Goal: Use online tool/utility: Utilize a website feature to perform a specific function

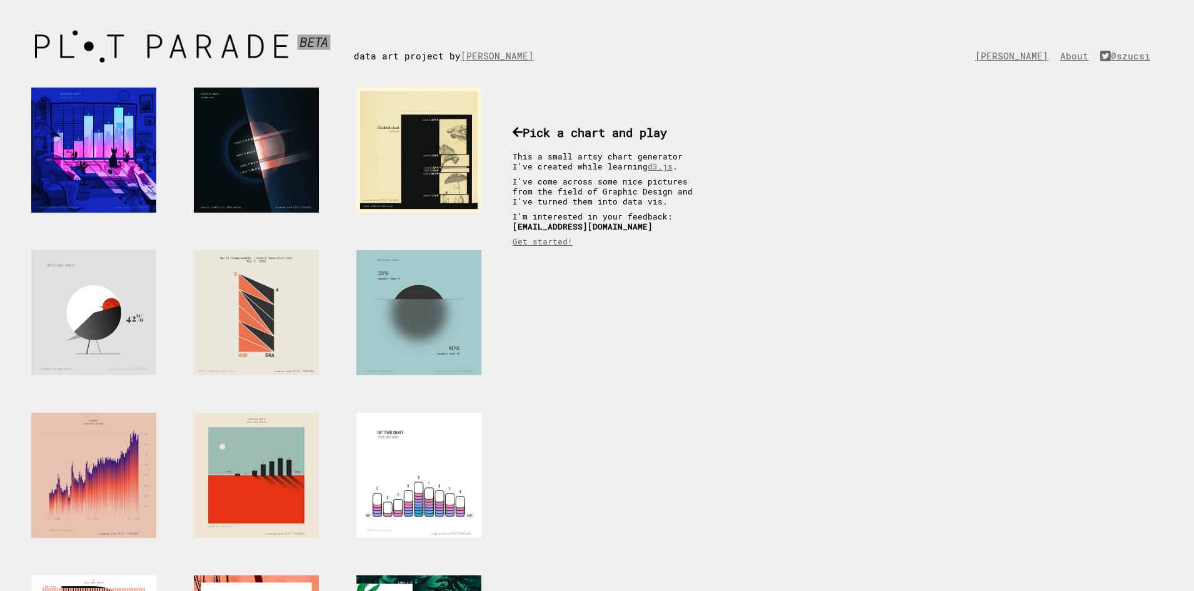
click at [422, 322] on div at bounding box center [418, 312] width 125 height 125
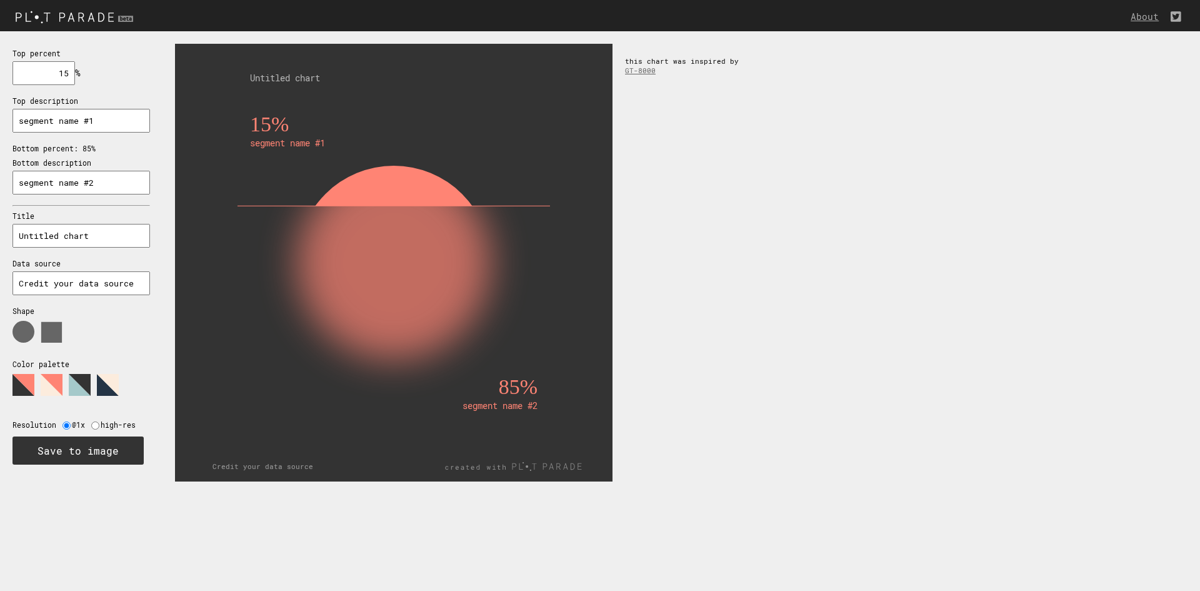
drag, startPoint x: 56, startPoint y: 78, endPoint x: 80, endPoint y: 77, distance: 23.8
click at [80, 77] on div "Top percent 15 % needs to be between 0% and 100% Top description segment name #…" at bounding box center [81, 255] width 162 height 449
click at [51, 335] on use at bounding box center [51, 332] width 21 height 21
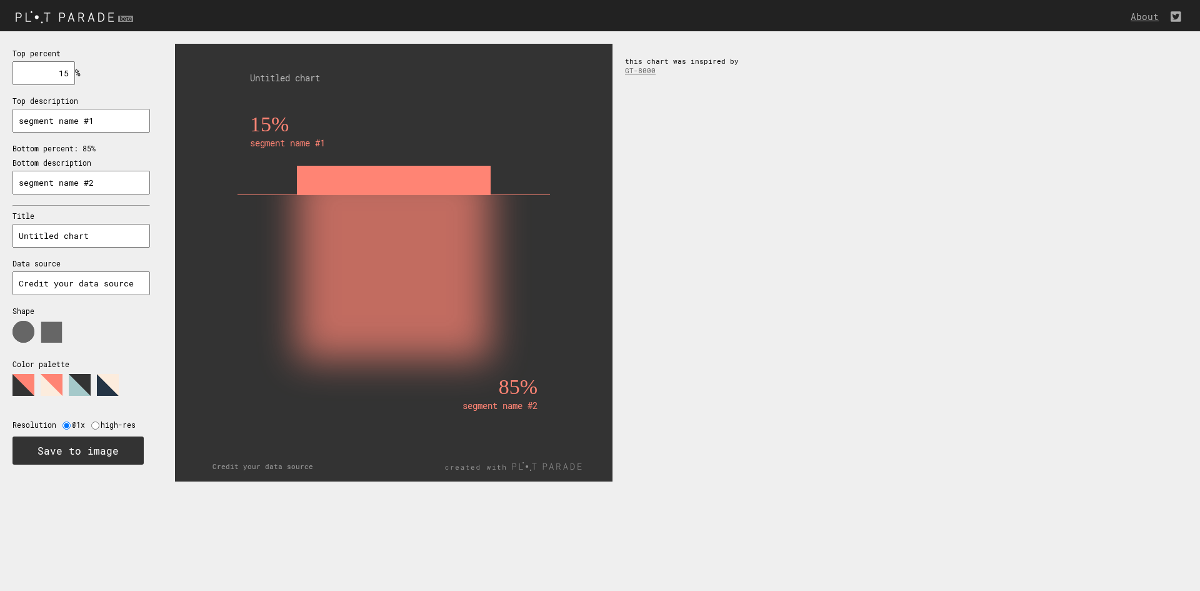
drag, startPoint x: 245, startPoint y: 192, endPoint x: 409, endPoint y: 312, distance: 203.5
click at [394, 325] on icon "15% segment name #1 85% segment name #2 Untitled chart Credit your data source" at bounding box center [393, 262] width 437 height 437
drag, startPoint x: 409, startPoint y: 312, endPoint x: 346, endPoint y: 276, distance: 72.8
click at [351, 277] on rect at bounding box center [393, 338] width 287 height 287
drag, startPoint x: 110, startPoint y: 182, endPoint x: 14, endPoint y: 174, distance: 95.9
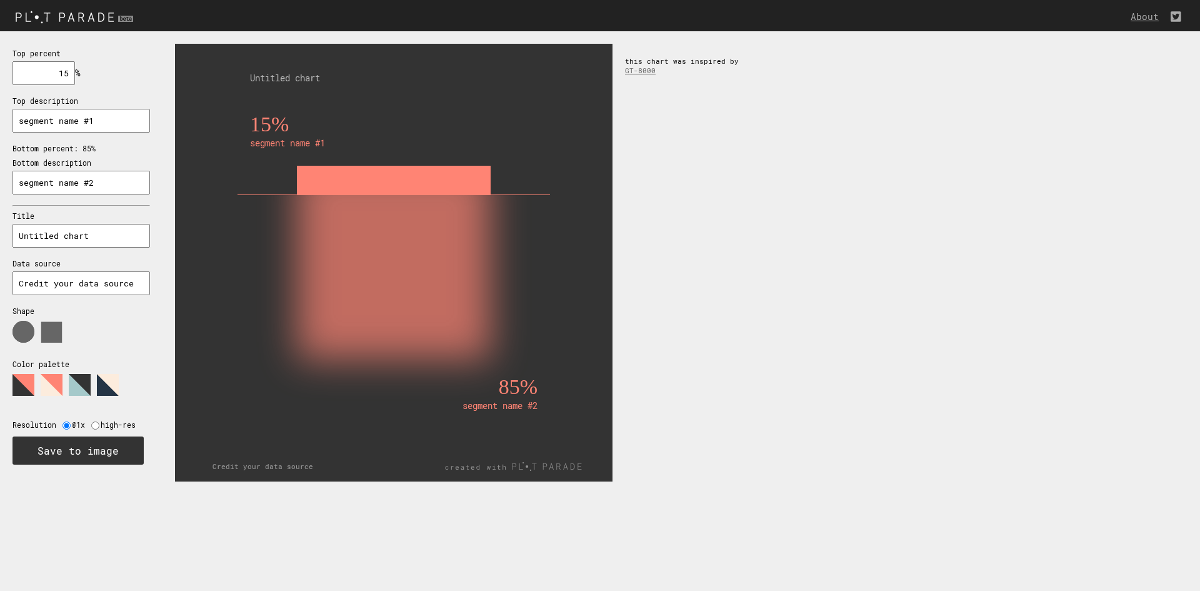
click at [14, 174] on input "segment name #2" at bounding box center [80, 183] width 137 height 24
drag, startPoint x: 97, startPoint y: 122, endPoint x: 11, endPoint y: 125, distance: 86.3
click at [11, 125] on div "Top percent 15 % needs to be between 0% and 100% Top description segment name #…" at bounding box center [81, 255] width 162 height 449
type input "e"
type input "gènes essentiels"
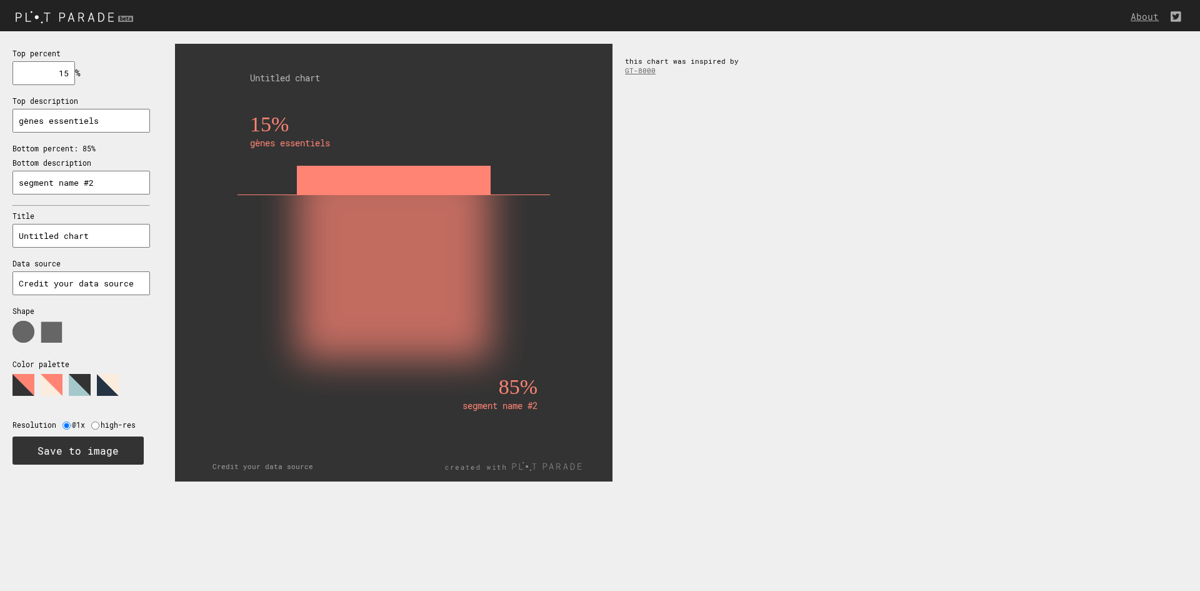
drag, startPoint x: 101, startPoint y: 181, endPoint x: 0, endPoint y: 172, distance: 101.0
click at [0, 172] on div "Top percent 15 % needs to be between 0% and 100% Top description gènes essentie…" at bounding box center [81, 255] width 162 height 449
type input "gènes non-essentiels"
drag, startPoint x: 50, startPoint y: 74, endPoint x: 68, endPoint y: 72, distance: 18.3
click at [68, 72] on input "15" at bounding box center [43, 73] width 62 height 24
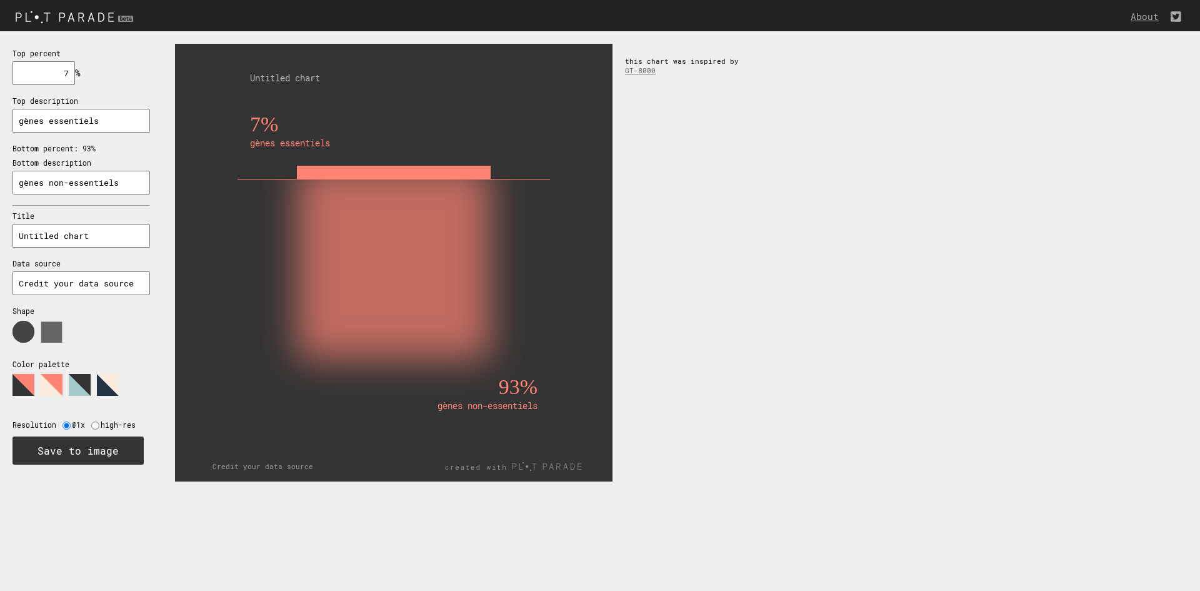
type input "7"
click at [19, 336] on use at bounding box center [23, 332] width 22 height 22
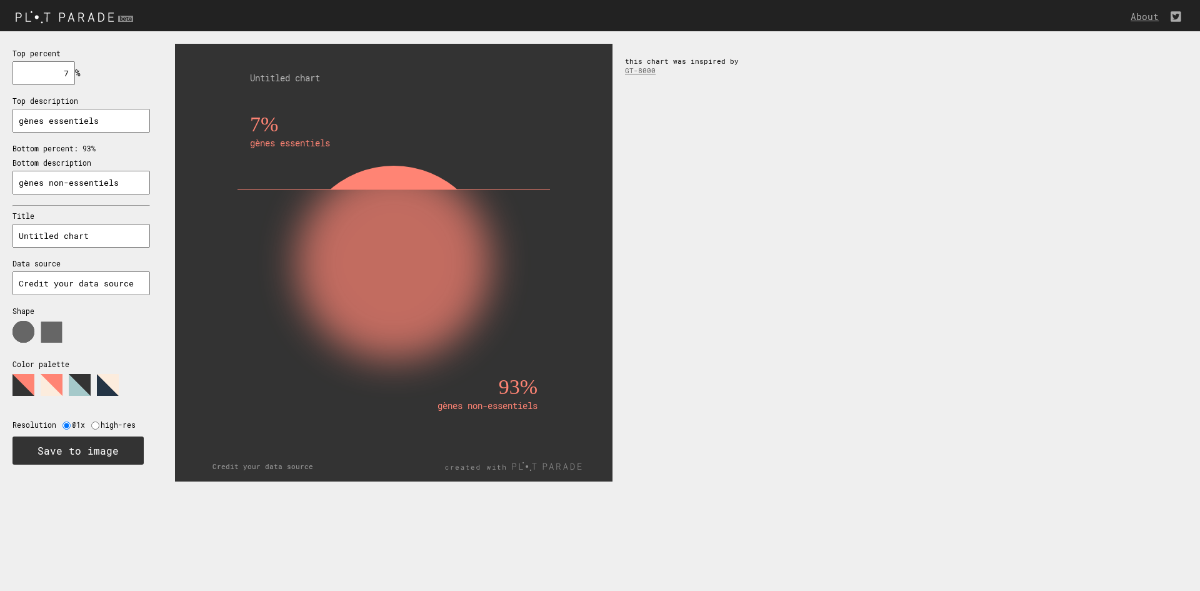
click at [80, 383] on polygon at bounding box center [80, 385] width 22 height 22
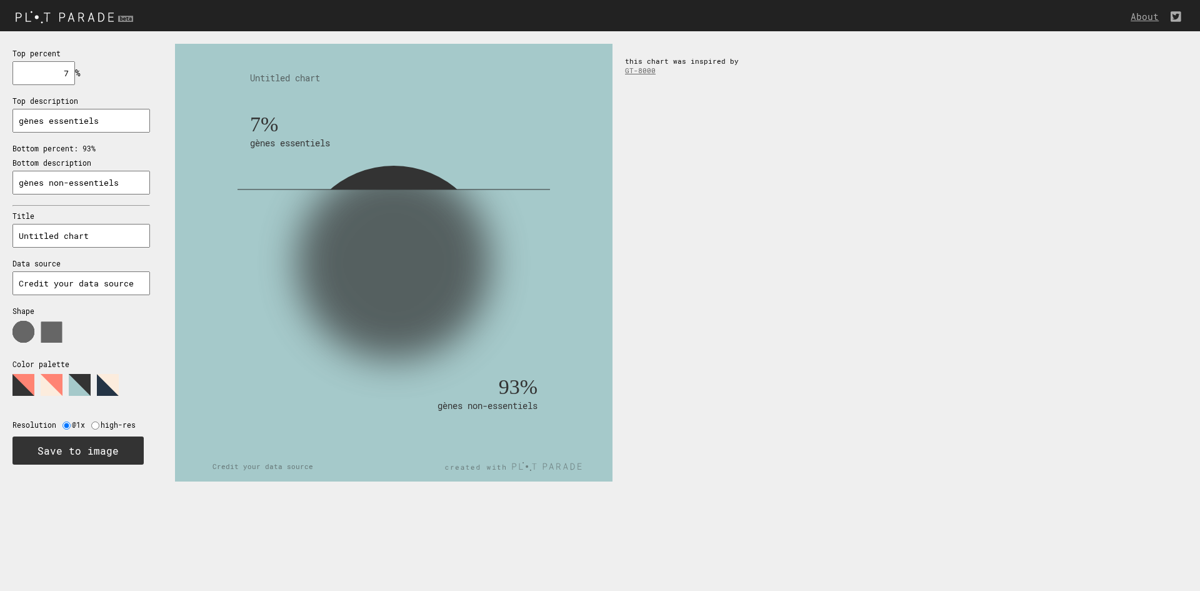
click at [109, 389] on polygon at bounding box center [108, 385] width 22 height 22
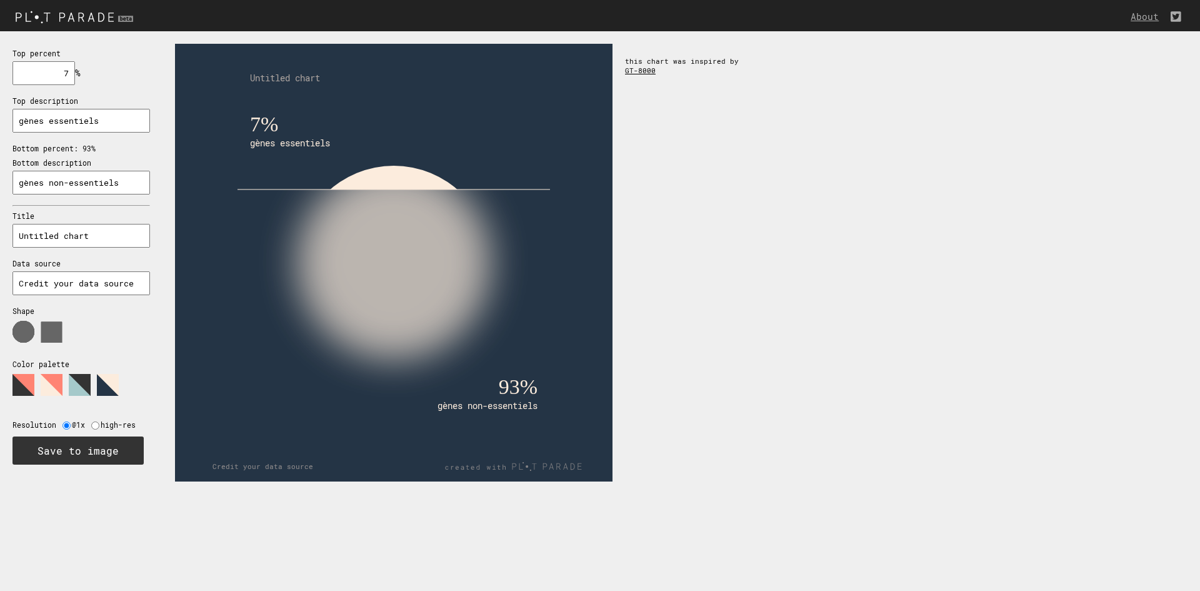
click at [639, 69] on link "GT-8000" at bounding box center [640, 70] width 31 height 9
click at [97, 426] on input "radio" at bounding box center [95, 425] width 8 height 8
radio input "true"
click at [111, 460] on button "Save to image" at bounding box center [77, 450] width 131 height 28
click at [74, 391] on polygon at bounding box center [80, 385] width 22 height 22
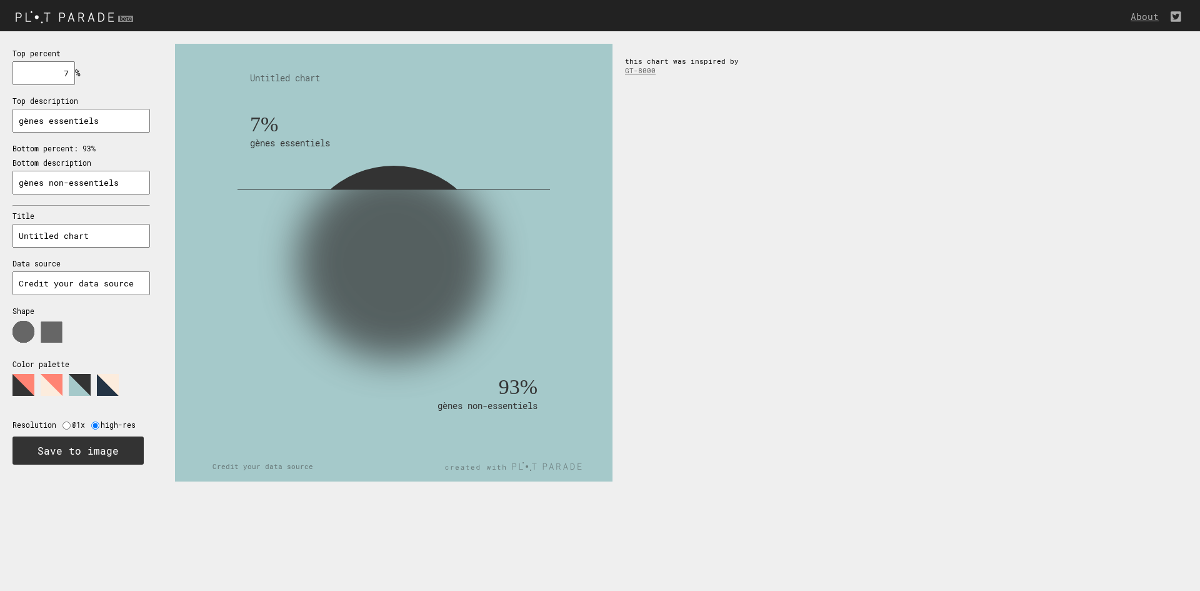
click at [238, 467] on text "Credit your data source" at bounding box center [262, 465] width 101 height 9
drag, startPoint x: 137, startPoint y: 287, endPoint x: 0, endPoint y: 272, distance: 138.3
click at [0, 272] on div "Top percent 7 % needs to be between 0% and 100% Top description gènes essentiel…" at bounding box center [81, 255] width 162 height 449
click at [125, 125] on input "gènes essentiels" at bounding box center [80, 121] width 137 height 24
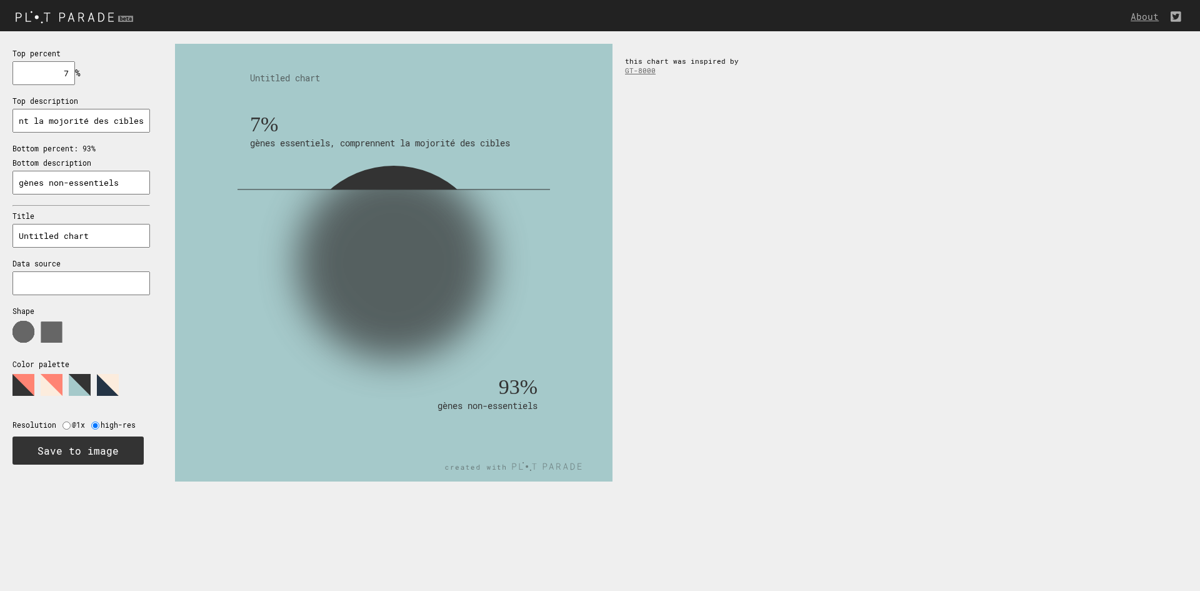
click at [47, 122] on input "gènes essentiels, comprennent la mojorité des cibles" at bounding box center [80, 121] width 137 height 24
click at [110, 118] on input "gènes essentiels, comprennent la majorité des cibles" at bounding box center [80, 121] width 137 height 24
click at [97, 119] on input "gènes essentiels, comprennent la majorité des cibles des antibiotiques courants" at bounding box center [80, 121] width 137 height 24
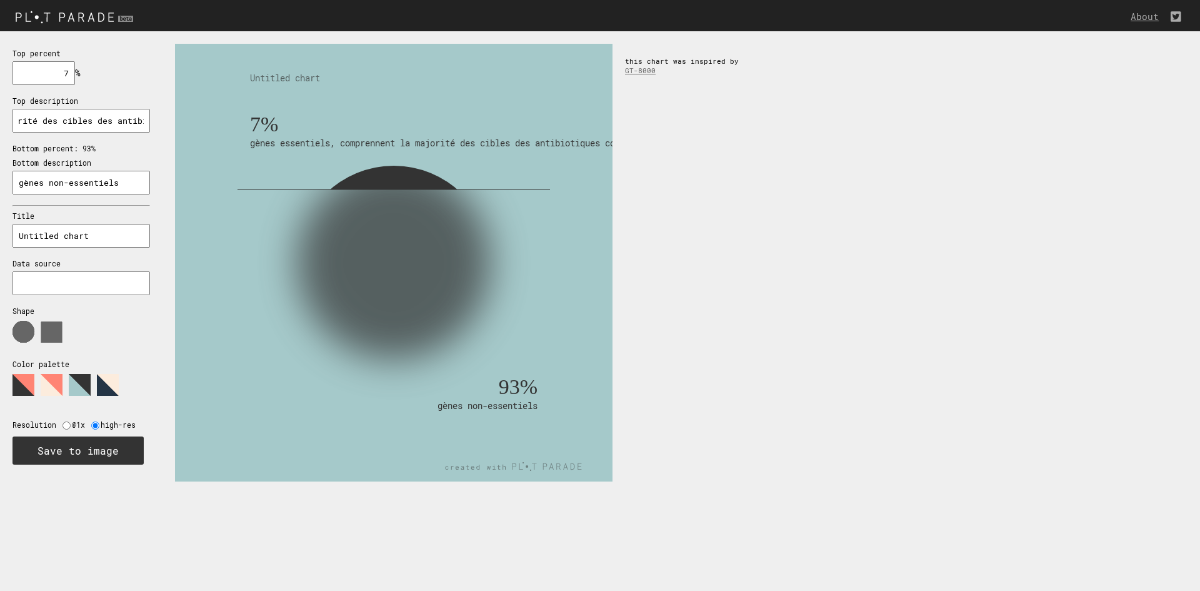
scroll to position [0, 189]
drag, startPoint x: 137, startPoint y: 123, endPoint x: 76, endPoint y: 123, distance: 61.9
click at [76, 123] on input "gènes essentiels, comprennent la majorité des cibles des antibiotiques courants" at bounding box center [80, 121] width 137 height 24
drag, startPoint x: 88, startPoint y: 122, endPoint x: 109, endPoint y: 124, distance: 21.4
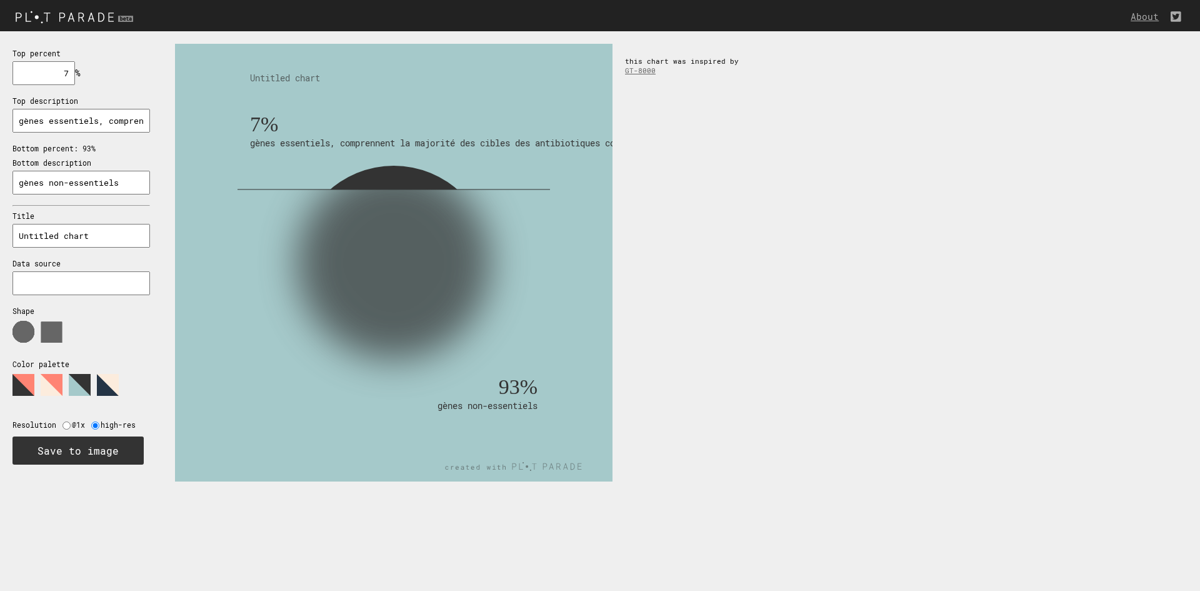
click at [109, 124] on input "gènes essentiels, comprennent la majorité des cibles des antibiotiques courants" at bounding box center [80, 121] width 137 height 24
type input "gènes essentiels, cibles majeures des antibiotiques courants"
click at [119, 179] on input "gènes non-essentiels" at bounding box center [80, 183] width 137 height 24
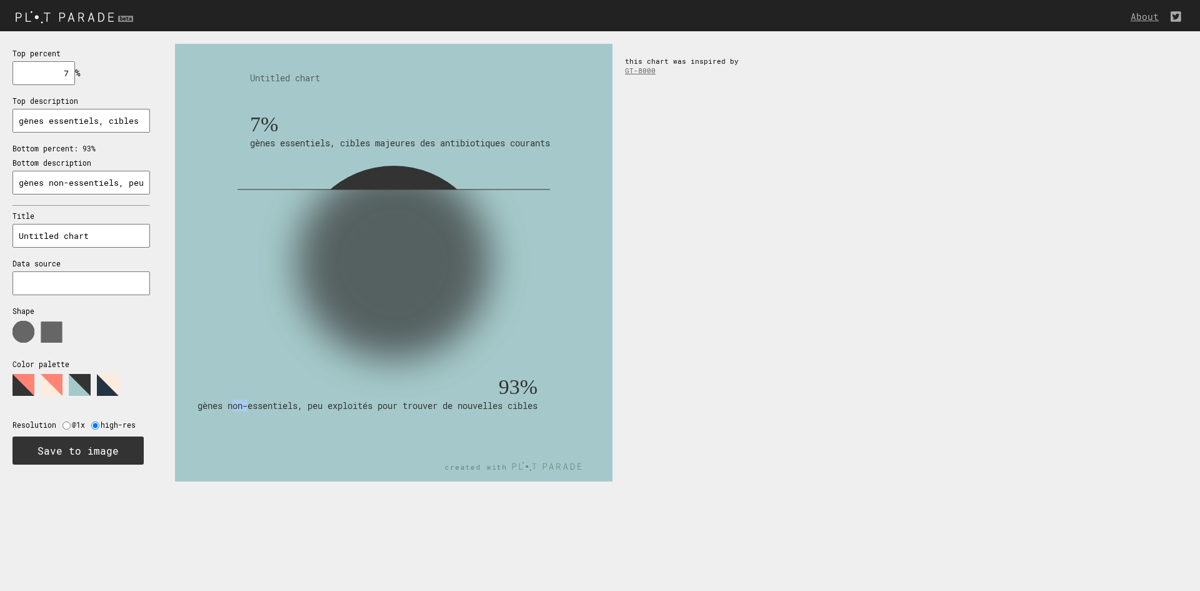
drag, startPoint x: 218, startPoint y: 409, endPoint x: 231, endPoint y: 407, distance: 13.2
click at [231, 407] on text "gènes non-essentiels, peu exploités pour trouver de nouvelles cibles" at bounding box center [367, 405] width 340 height 12
click at [262, 406] on text "gènes non-essentiels, peu exploités pour trouver de nouvelles cibles" at bounding box center [367, 405] width 340 height 12
click at [128, 186] on input "gènes non-essentiels, peu exploités pour trouver de nouvelles cibles" at bounding box center [80, 183] width 137 height 24
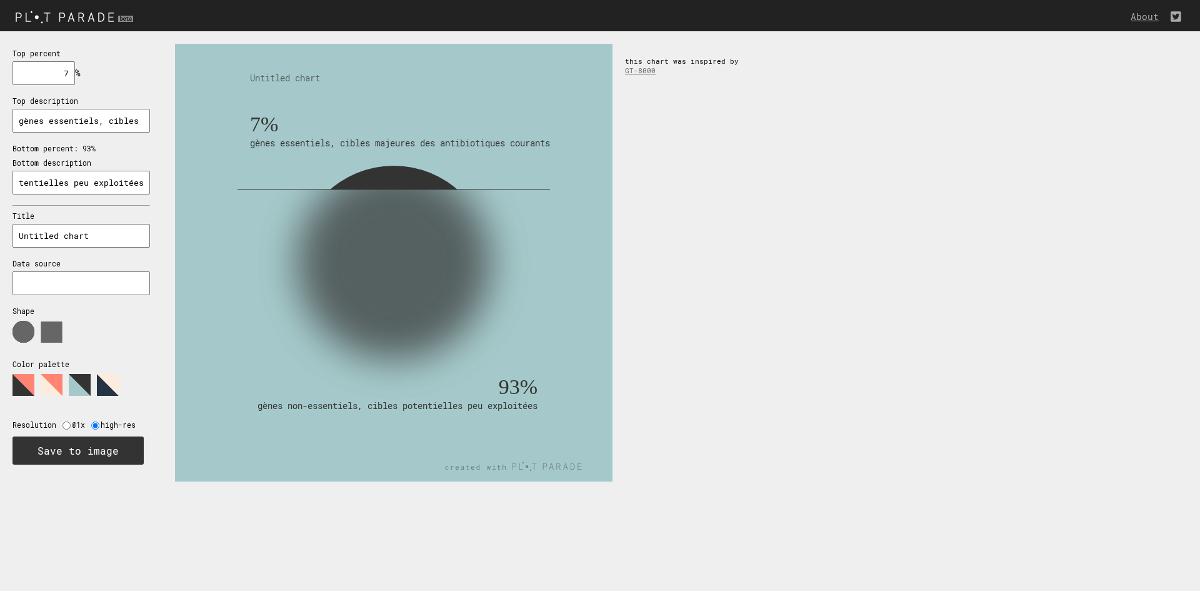
type input "gènes non-essentiels, cibles potentielles peu exploitées"
drag, startPoint x: 68, startPoint y: 228, endPoint x: 0, endPoint y: 221, distance: 68.5
click at [0, 221] on div "Top percent 7 % needs to be between 0% and 100% Top description gènes essentiel…" at bounding box center [81, 255] width 162 height 449
click at [112, 127] on input "gènes essentiels, cibles majeures des antibiotiques courants" at bounding box center [80, 121] width 137 height 24
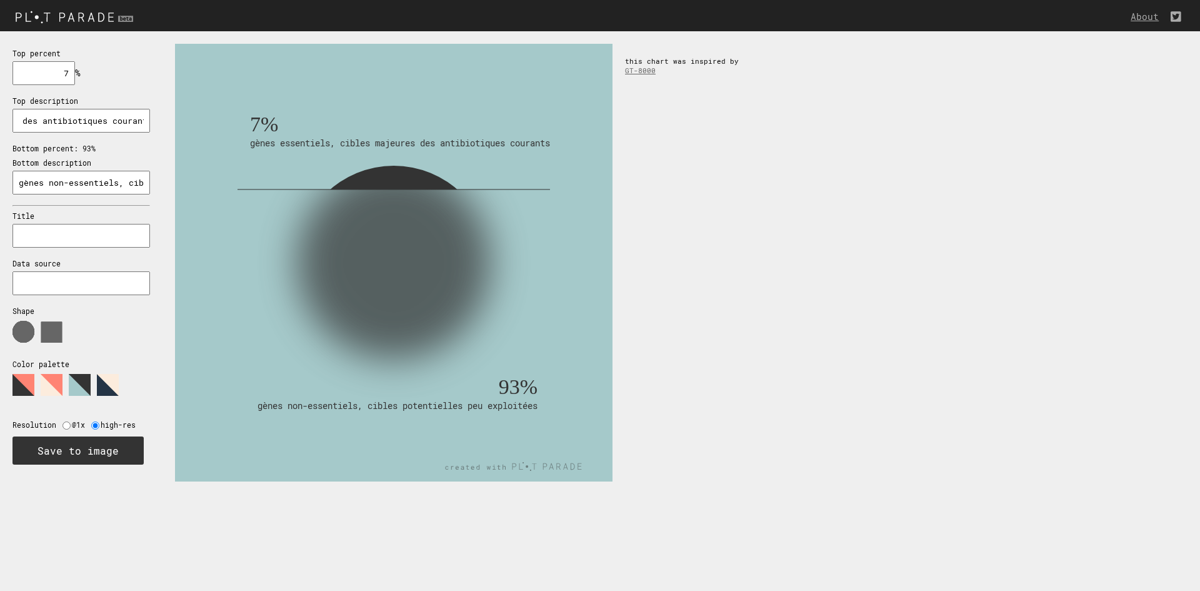
scroll to position [0, 181]
click at [59, 449] on button "Save to image" at bounding box center [77, 450] width 131 height 28
